Goal: Book appointment/travel/reservation

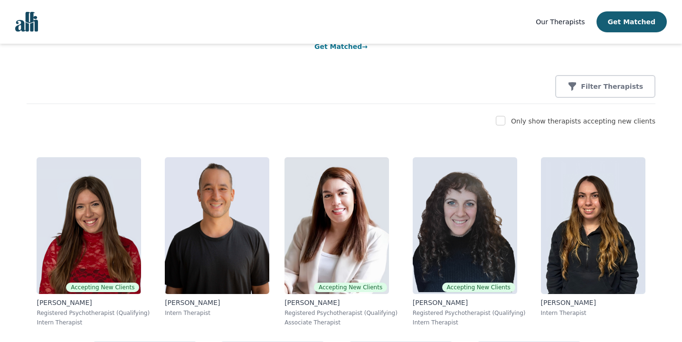
scroll to position [99, 0]
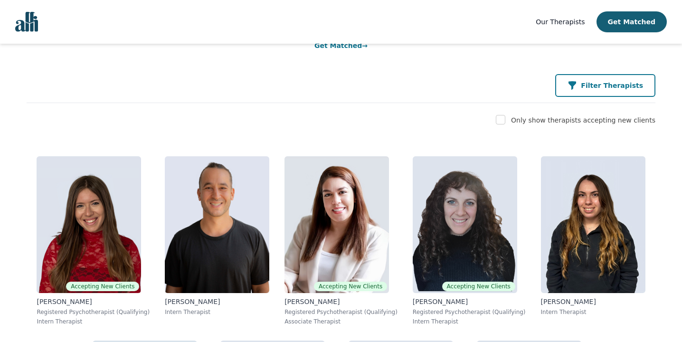
click at [590, 84] on p "Filter Therapists" at bounding box center [611, 85] width 62 height 9
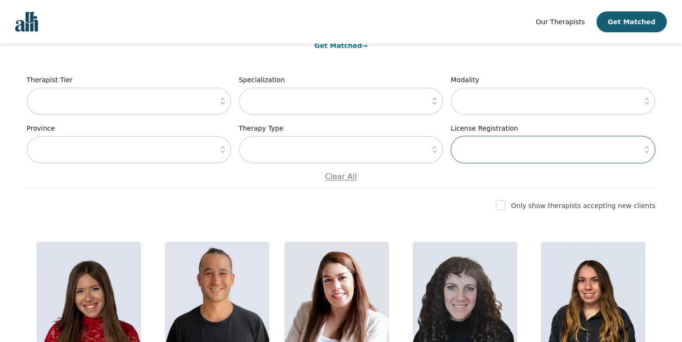
click at [484, 148] on input "text" at bounding box center [552, 150] width 205 height 28
click at [179, 113] on input "text" at bounding box center [129, 101] width 205 height 28
click at [224, 107] on button "button" at bounding box center [222, 101] width 17 height 28
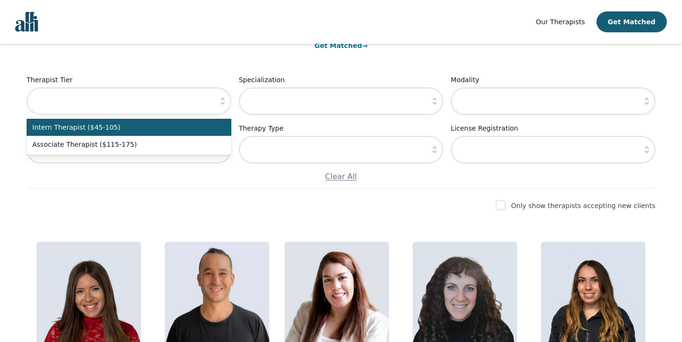
click at [188, 126] on span "Intern Therapist ($45-105)" at bounding box center [123, 126] width 182 height 9
type input "Intern Therapist ($45-105)"
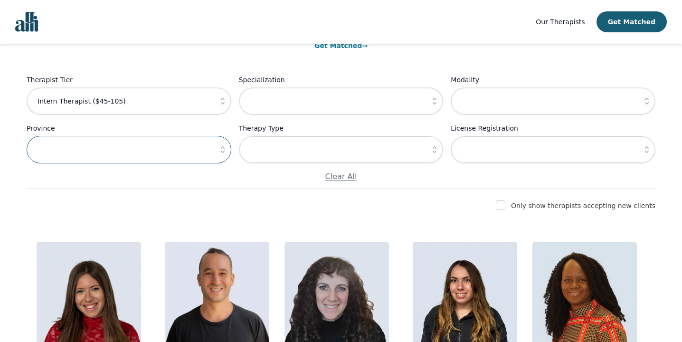
click at [213, 149] on input "text" at bounding box center [129, 150] width 205 height 28
type input "[GEOGRAPHIC_DATA]"
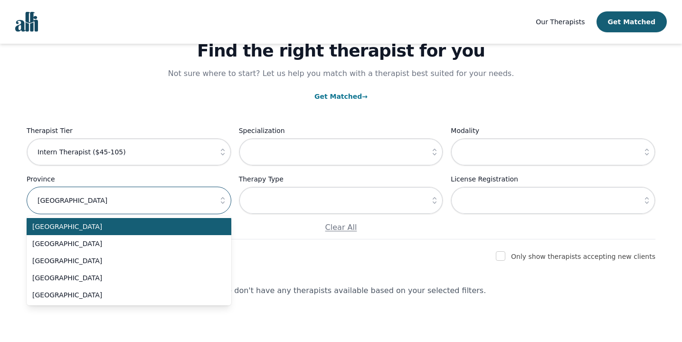
scroll to position [48, 0]
click at [253, 120] on div "Find the right therapist for you Not sure where to start? Let us help you match…" at bounding box center [341, 117] width 628 height 243
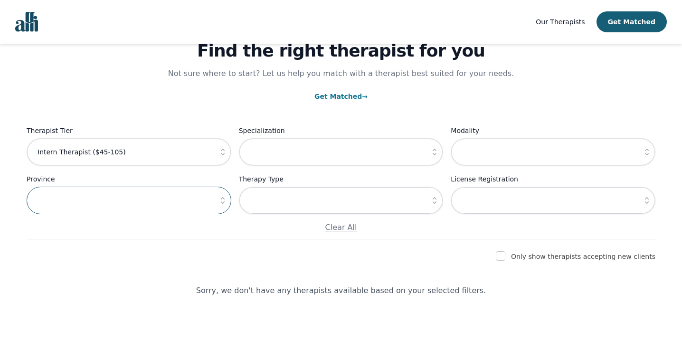
click at [198, 203] on input "text" at bounding box center [129, 201] width 205 height 28
click at [143, 210] on input "text" at bounding box center [129, 201] width 205 height 28
click at [354, 229] on p "Clear All" at bounding box center [341, 227] width 628 height 11
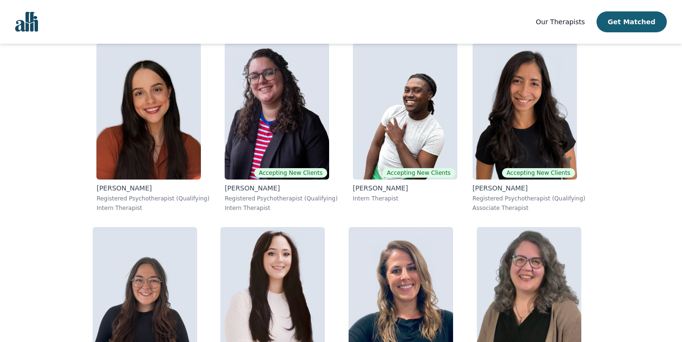
scroll to position [3342, 0]
